Goal: Complete application form: Complete application form

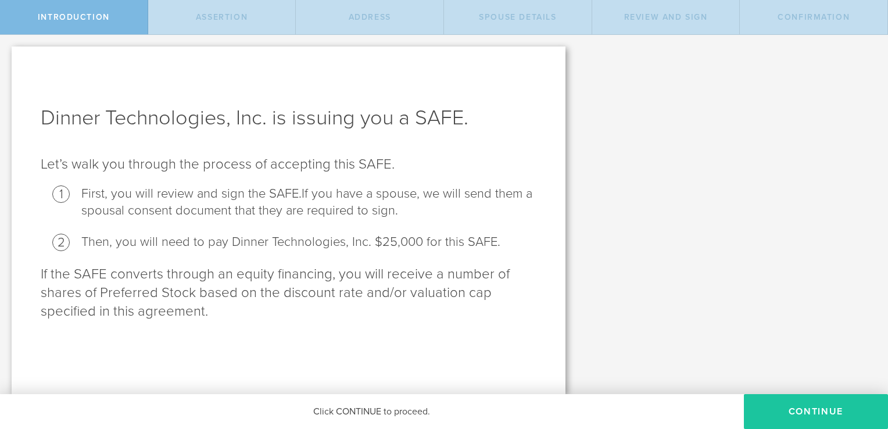
click at [810, 406] on button "Continue" at bounding box center [816, 411] width 144 height 35
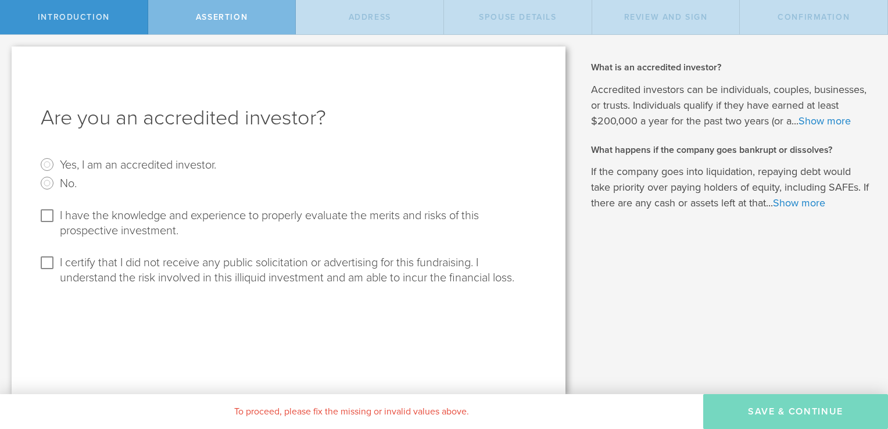
click at [66, 186] on label "No." at bounding box center [68, 182] width 17 height 17
click at [56, 186] on input "No." at bounding box center [47, 183] width 19 height 19
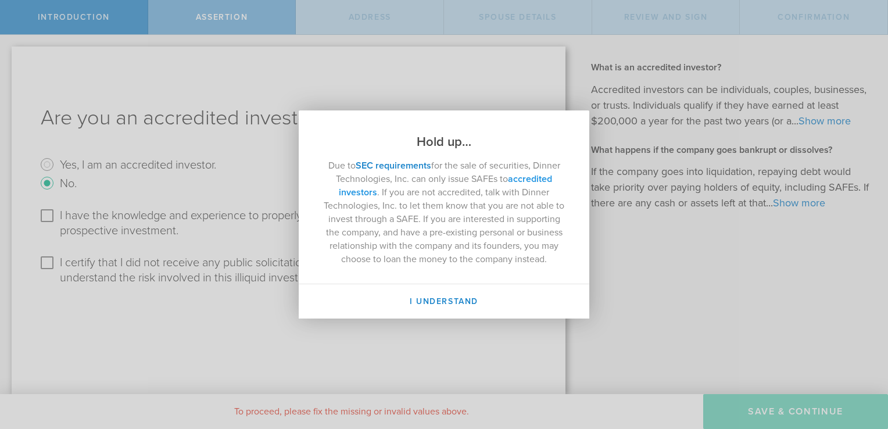
click at [522, 176] on link "accredited investors" at bounding box center [445, 185] width 213 height 25
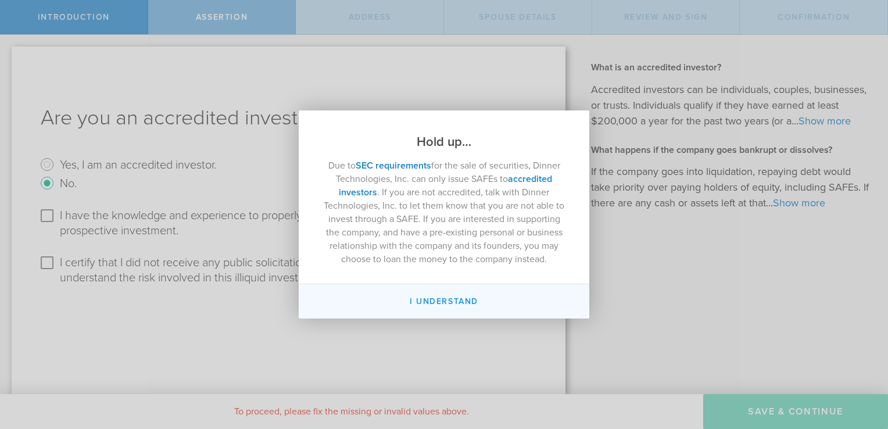
click at [429, 296] on button "I Understand" at bounding box center [444, 301] width 291 height 34
radio input "false"
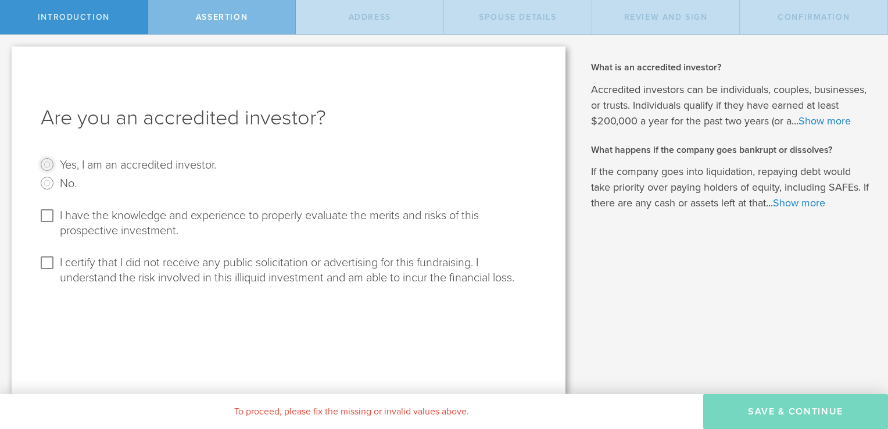
click at [51, 164] on input "Yes, I am an accredited investor." at bounding box center [47, 164] width 19 height 19
radio input "true"
click at [524, 415] on div "To proceed, please fix the missing or invalid values above." at bounding box center [351, 411] width 703 height 35
click at [48, 219] on input "I have the knowledge and experience to properly evaluate the merits and risks o…" at bounding box center [47, 215] width 19 height 19
checkbox input "true"
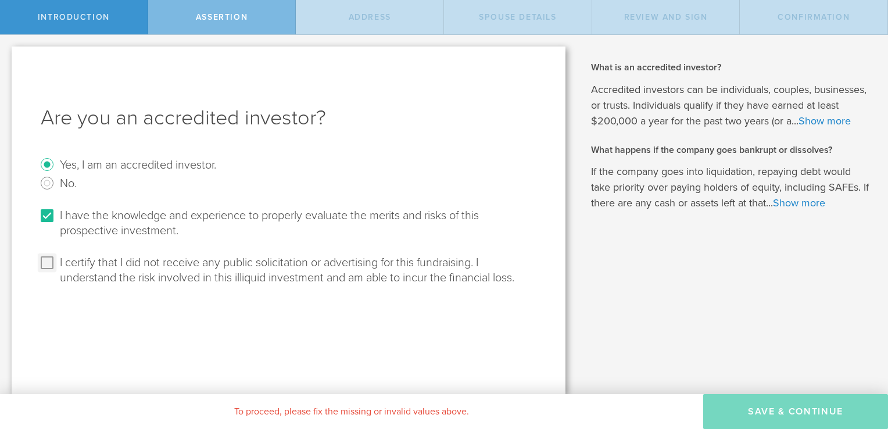
click at [49, 262] on input "I certify that I did not receive any public solicitation or advertising for thi…" at bounding box center [47, 262] width 19 height 19
checkbox input "true"
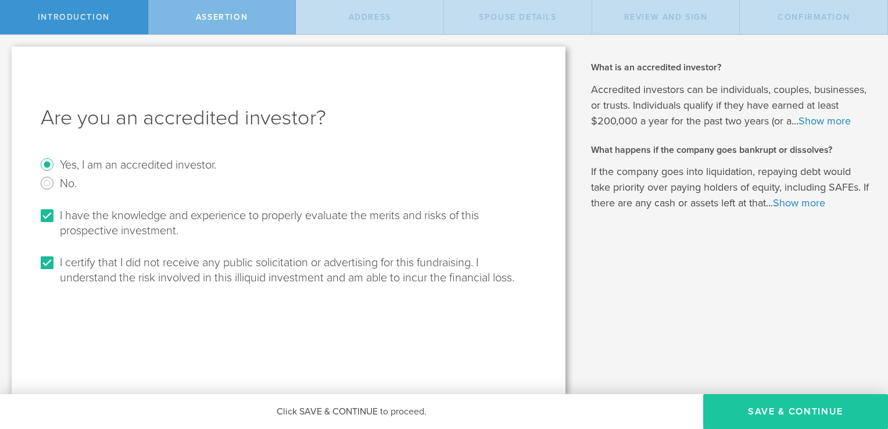
click at [756, 416] on button "Save & Continue" at bounding box center [795, 411] width 185 height 35
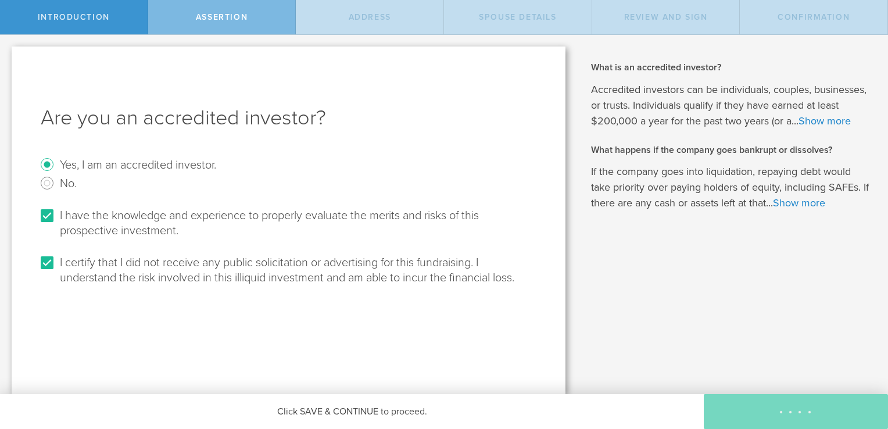
select select "string:[GEOGRAPHIC_DATA]"
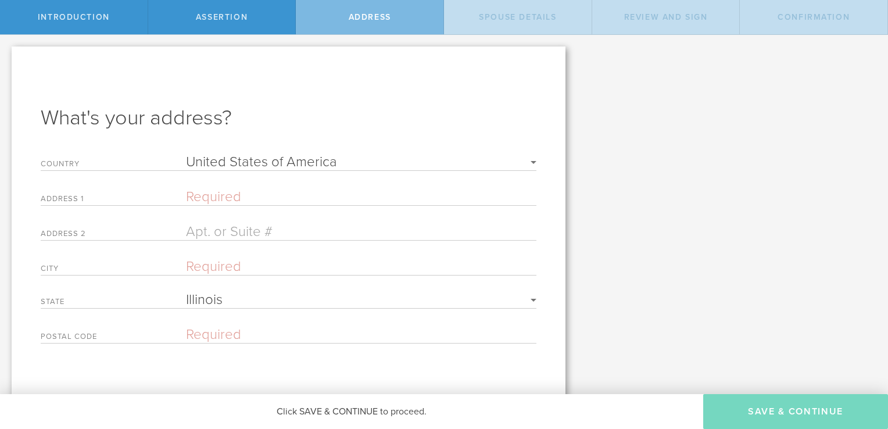
click at [209, 185] on form "Country Required [GEOGRAPHIC_DATA] [GEOGRAPHIC_DATA] [GEOGRAPHIC_DATA] [GEOGRAP…" at bounding box center [289, 249] width 496 height 188
click at [214, 197] on input "text" at bounding box center [361, 196] width 350 height 17
type input "1618 N. Claremont"
click at [220, 235] on input "text" at bounding box center [361, 231] width 350 height 17
type input "3S"
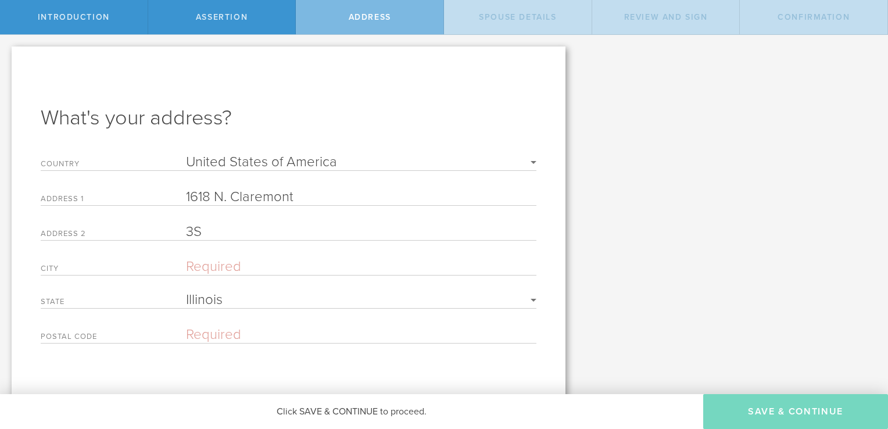
click at [214, 264] on input "text" at bounding box center [361, 266] width 350 height 17
type input "[GEOGRAPHIC_DATA]"
click at [205, 332] on input "text" at bounding box center [361, 334] width 350 height 17
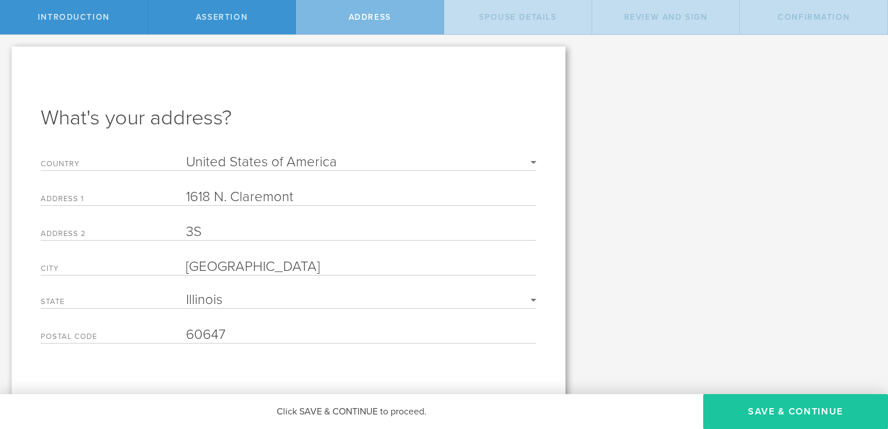
type input "60647"
click at [747, 399] on button "Save & Continue" at bounding box center [795, 411] width 185 height 35
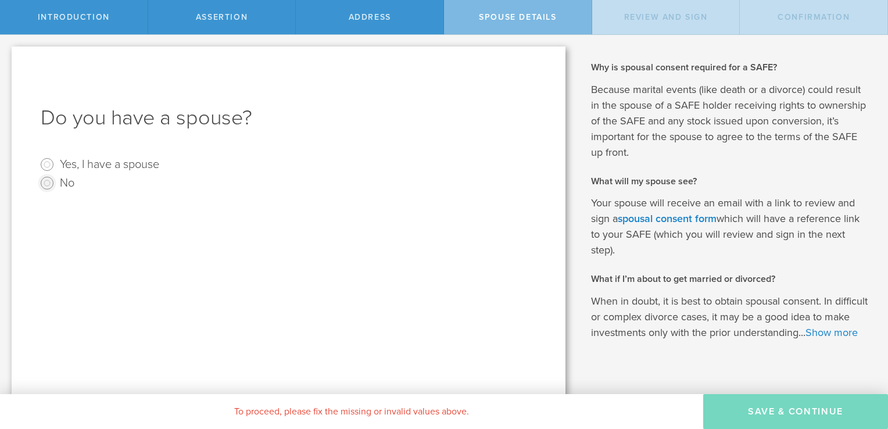
click at [54, 182] on input "No" at bounding box center [47, 183] width 19 height 19
radio input "true"
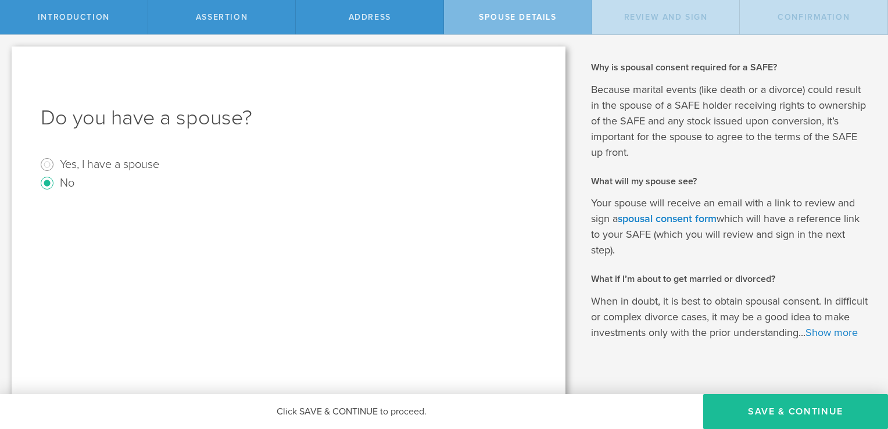
drag, startPoint x: 753, startPoint y: 415, endPoint x: 593, endPoint y: 413, distance: 159.8
click at [593, 413] on div "Click SAVE & CONTINUE to proceed." at bounding box center [351, 411] width 703 height 35
click at [796, 404] on button "Save & Continue" at bounding box center [795, 411] width 185 height 35
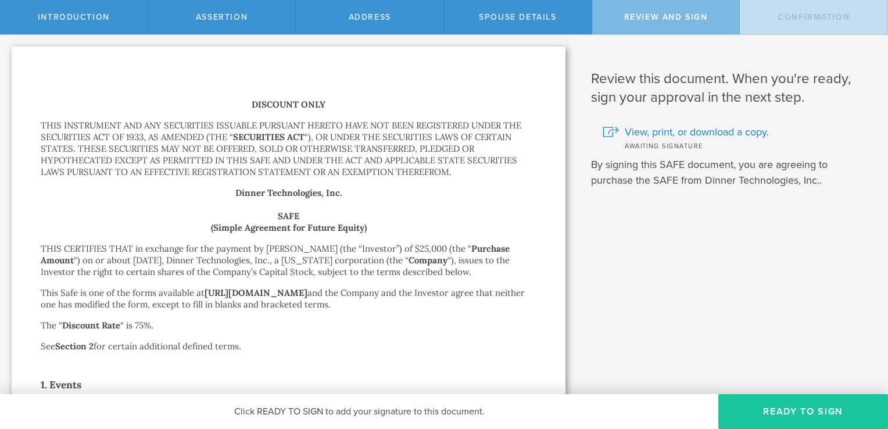
click at [789, 406] on button "Ready to Sign" at bounding box center [803, 411] width 170 height 35
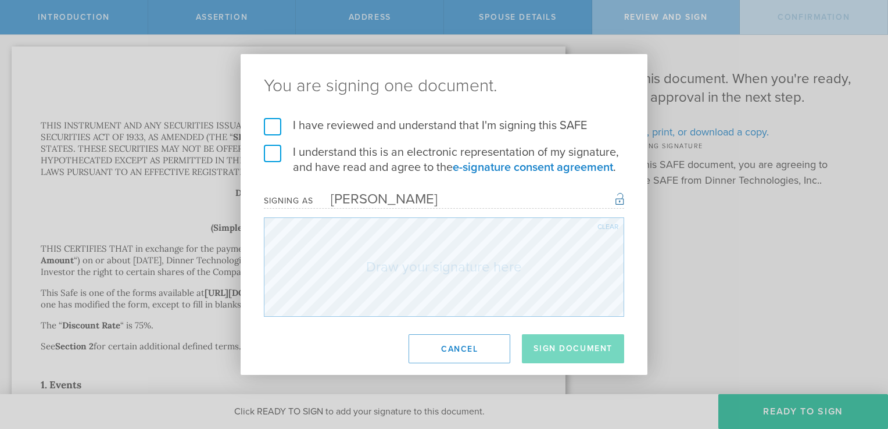
click at [274, 126] on label "I have reviewed and understand that I'm signing this SAFE" at bounding box center [444, 125] width 360 height 15
click at [0, 0] on input "I have reviewed and understand that I'm signing this SAFE" at bounding box center [0, 0] width 0 height 0
click at [274, 152] on label "I understand this is an electronic representation of my signature, and have rea…" at bounding box center [444, 160] width 360 height 30
click at [0, 0] on input "I understand this is an electronic representation of my signature, and have rea…" at bounding box center [0, 0] width 0 height 0
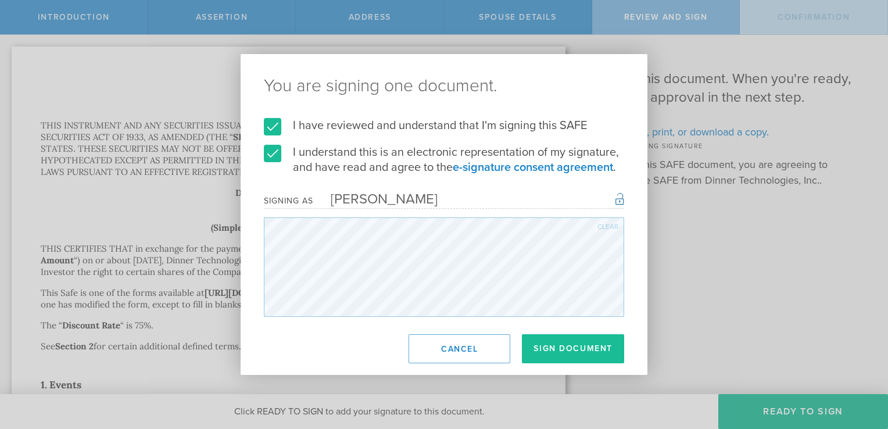
click at [378, 336] on div "You are signing one document. I have reviewed and understand that I'm signing t…" at bounding box center [444, 214] width 407 height 321
click at [607, 227] on div "Clear" at bounding box center [607, 226] width 21 height 7
click at [604, 225] on div "Clear" at bounding box center [607, 226] width 21 height 7
click at [558, 346] on button "Sign Document" at bounding box center [573, 348] width 102 height 29
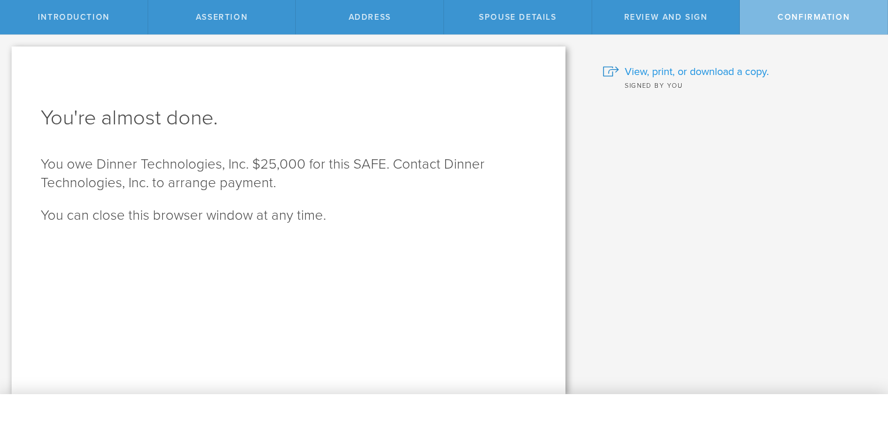
click at [707, 73] on span "View, print, or download a copy." at bounding box center [697, 71] width 144 height 15
